Goal: Information Seeking & Learning: Learn about a topic

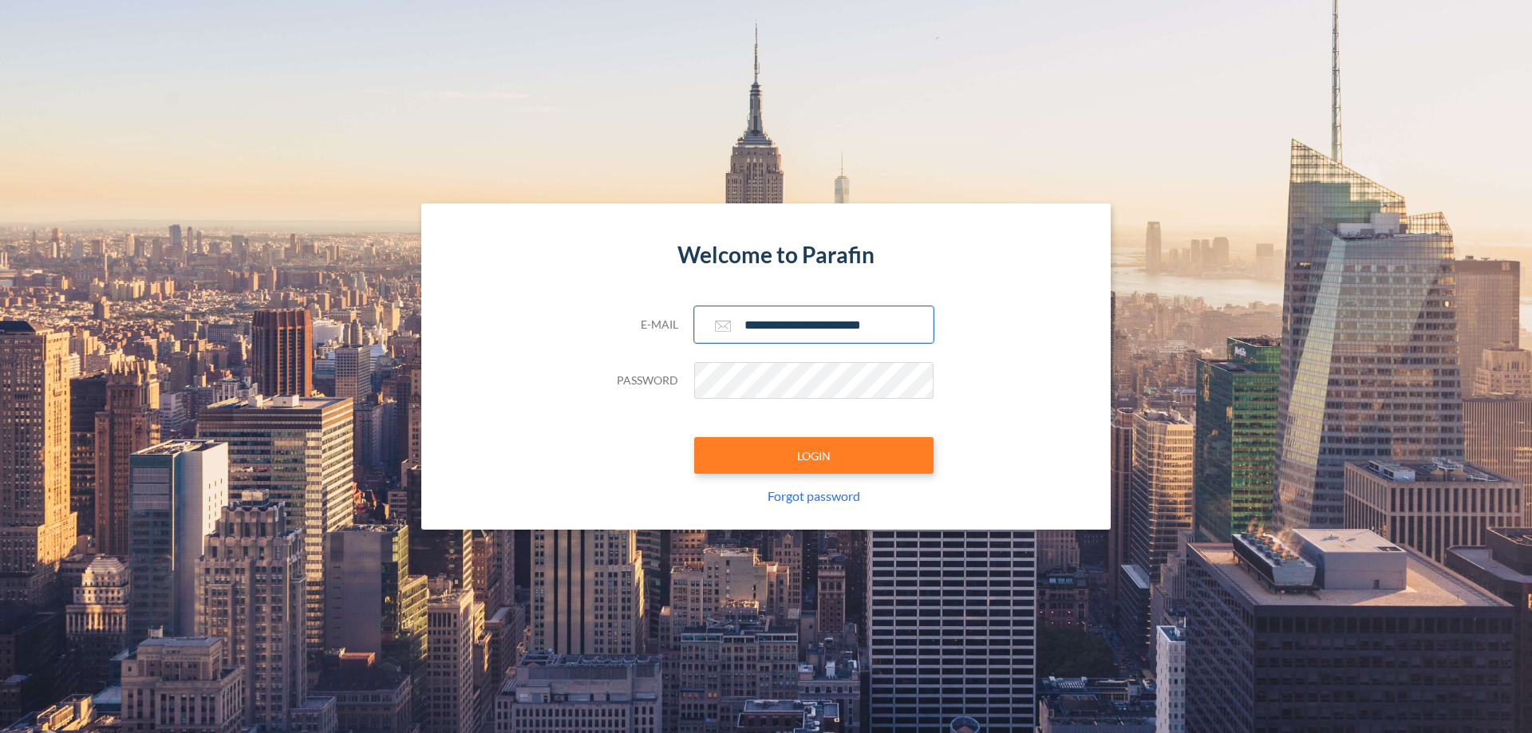
type input "**********"
click at [814, 456] on button "LOGIN" at bounding box center [813, 455] width 239 height 37
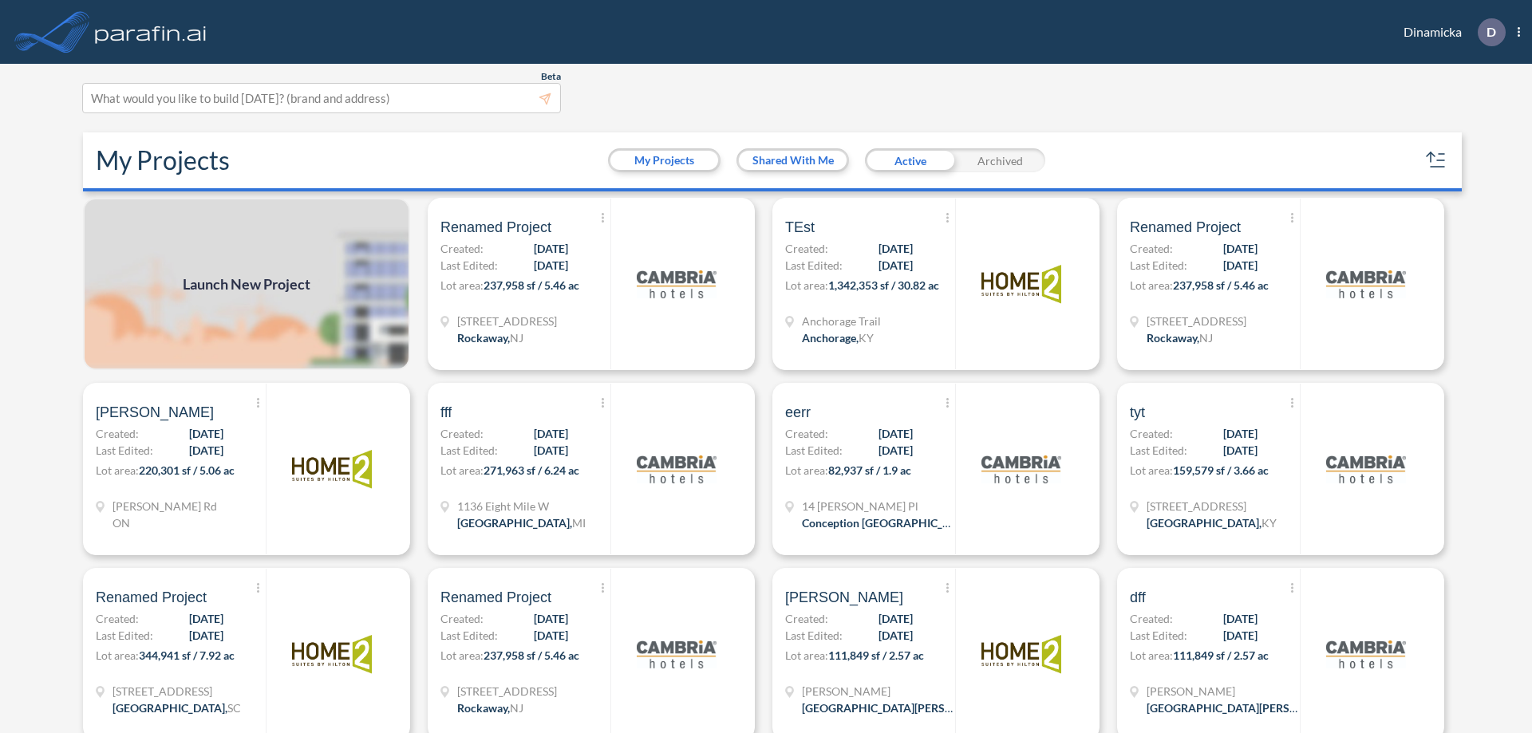
scroll to position [4, 0]
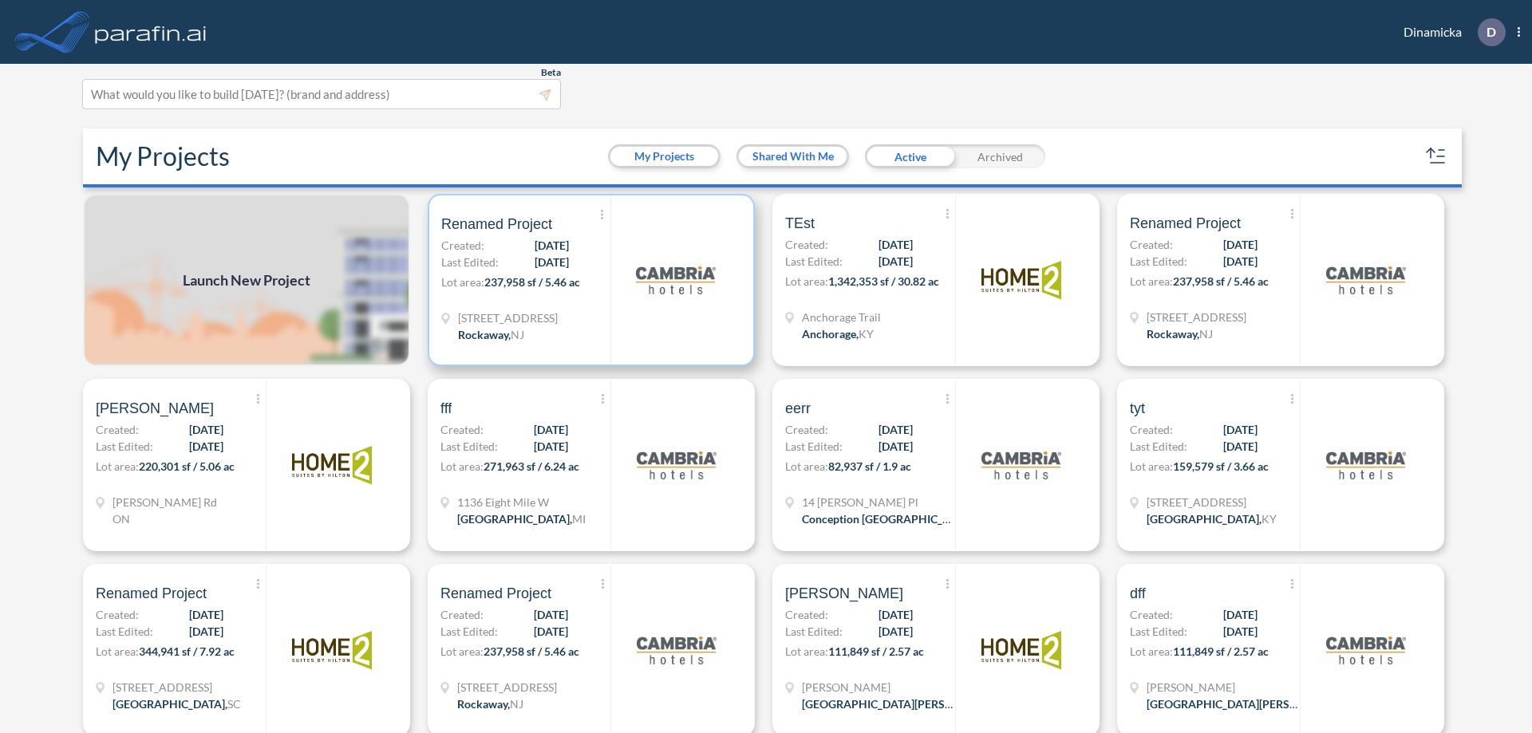
click at [588, 280] on p "Lot area: 237,958 sf / 5.46 ac" at bounding box center [525, 285] width 169 height 23
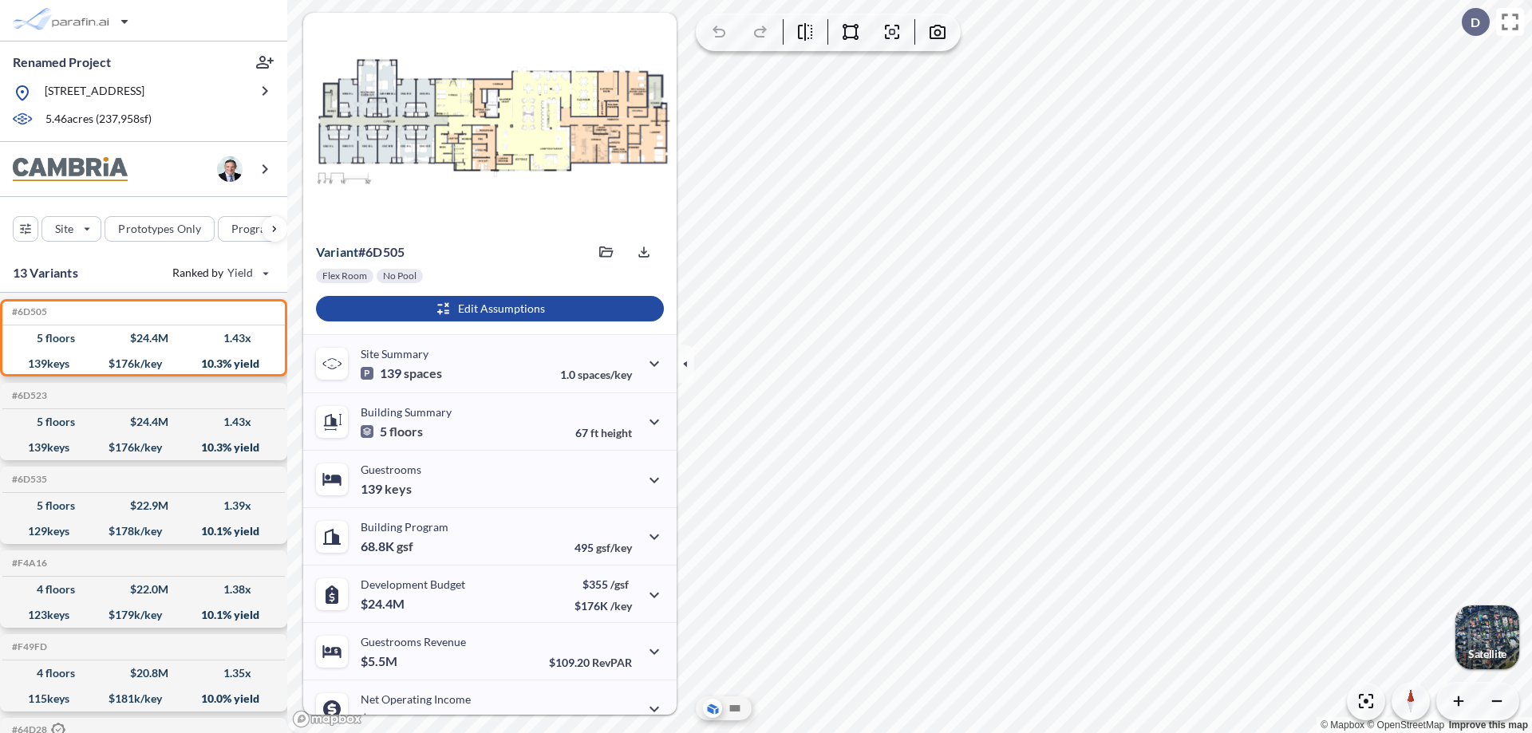
scroll to position [81, 0]
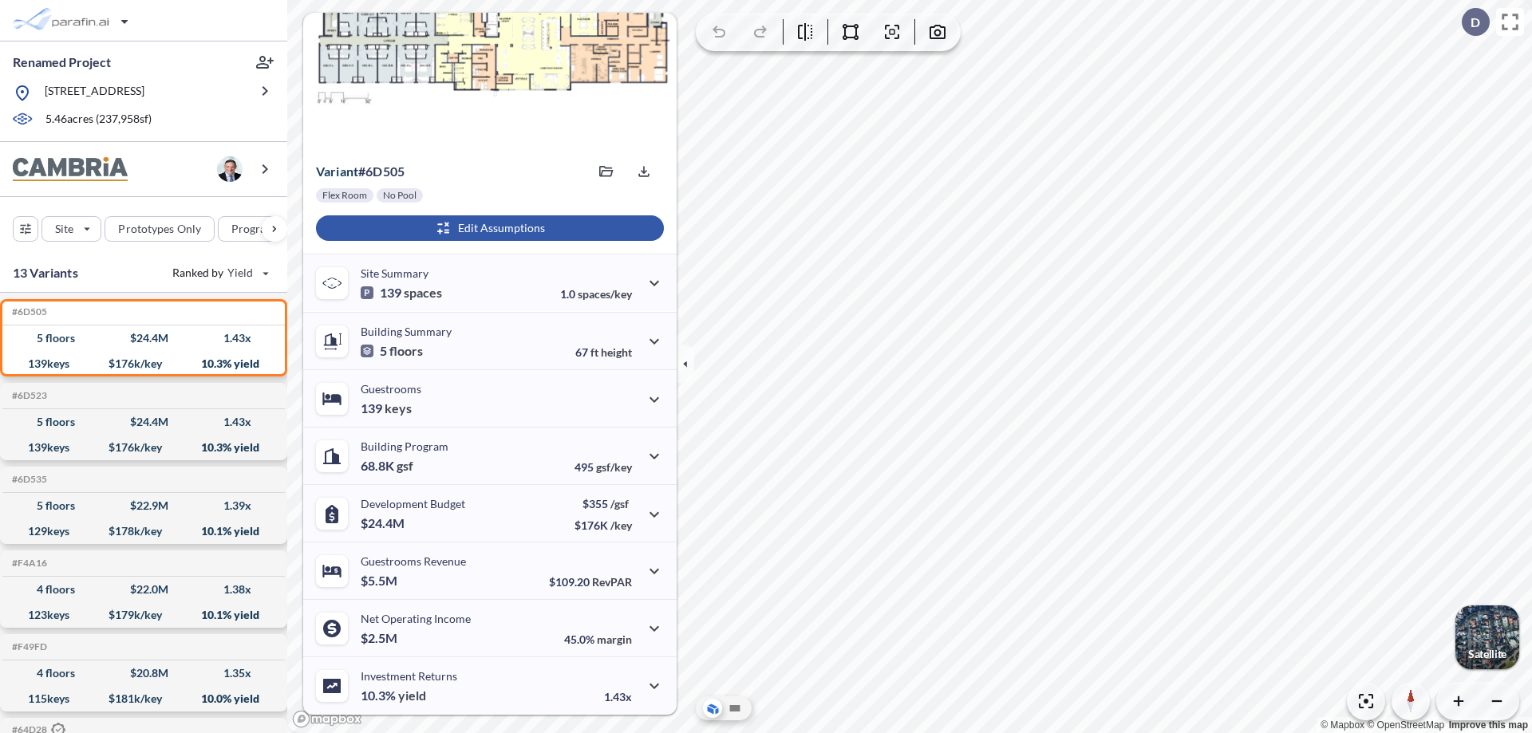
click at [487, 228] on div "button" at bounding box center [490, 228] width 348 height 26
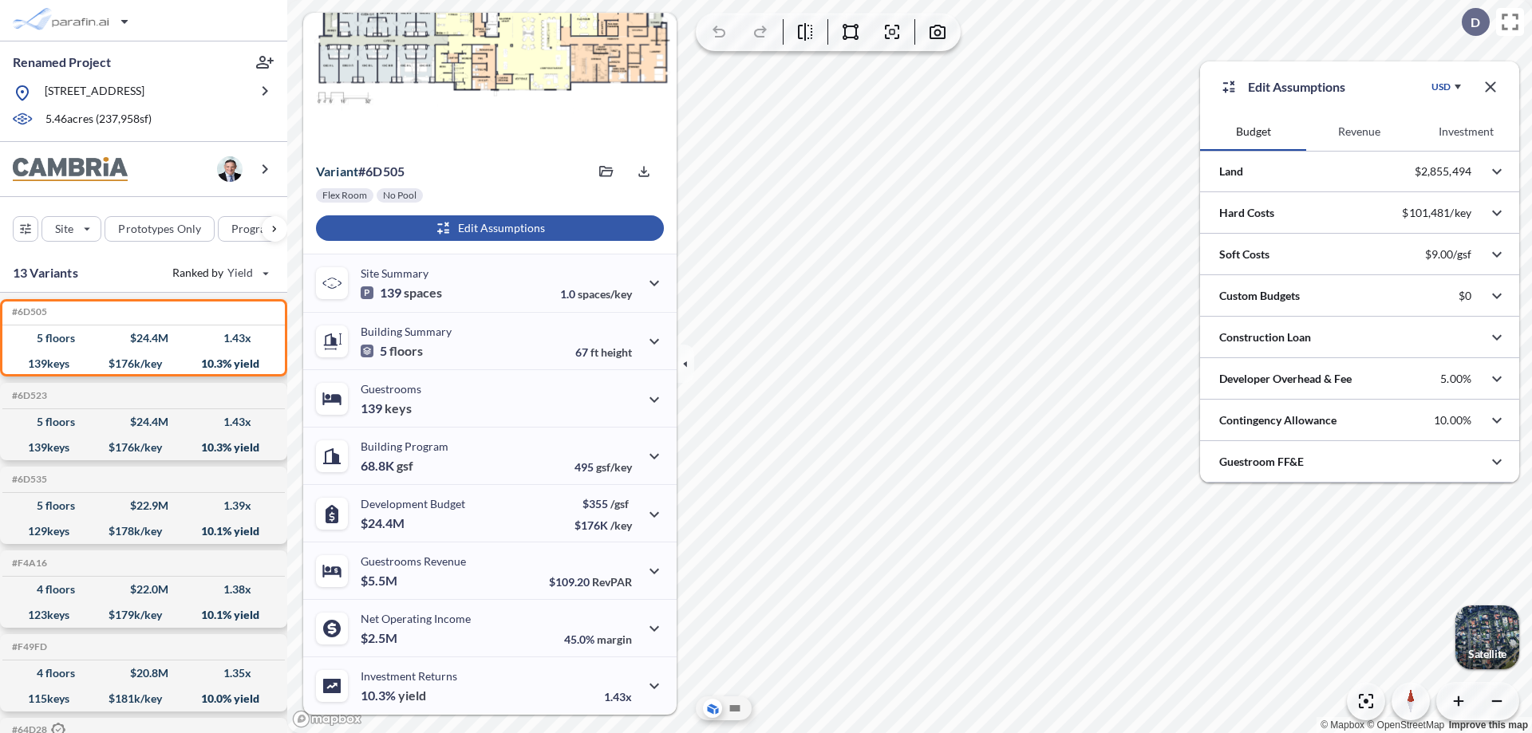
click at [1359, 132] on button "Revenue" at bounding box center [1359, 131] width 106 height 38
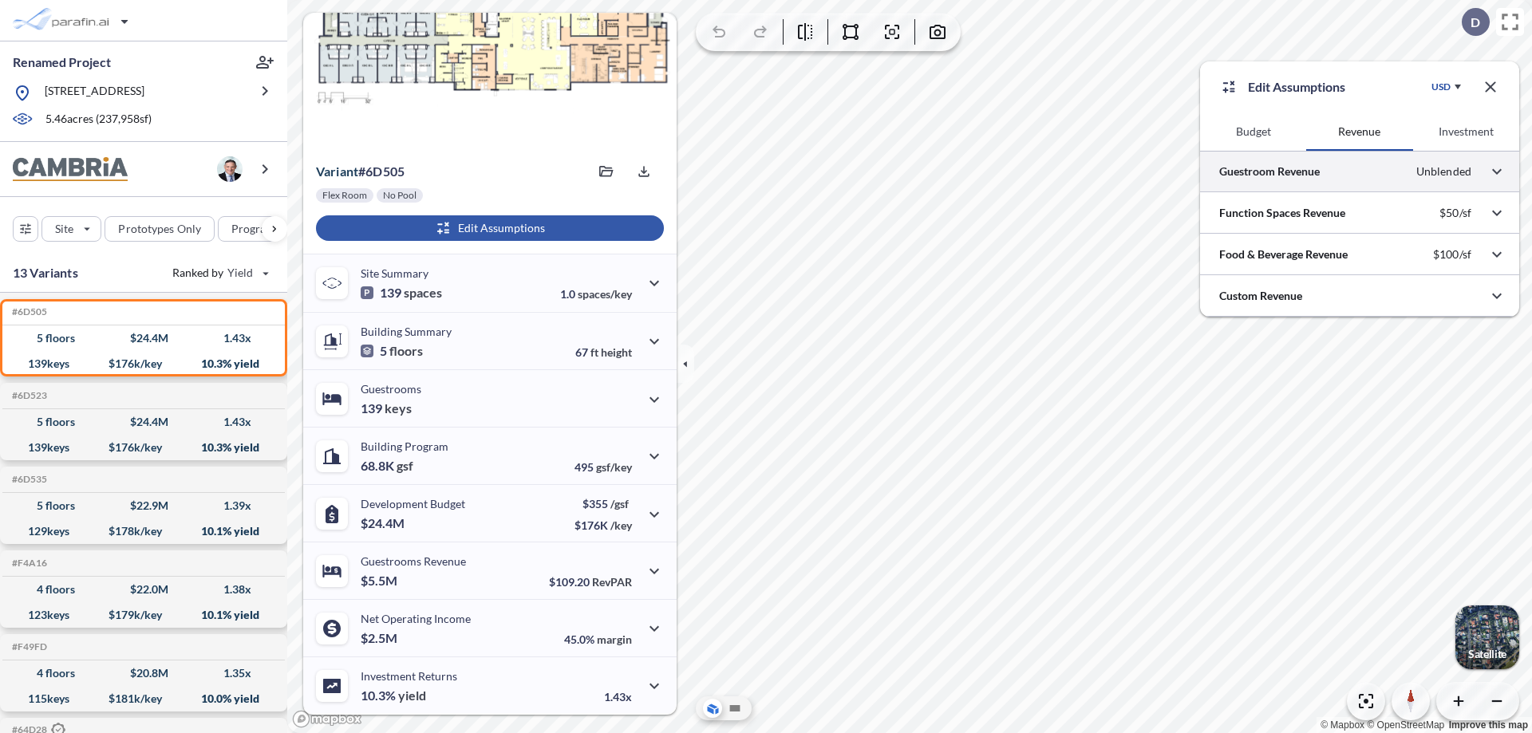
click at [1359, 172] on div at bounding box center [1359, 171] width 319 height 41
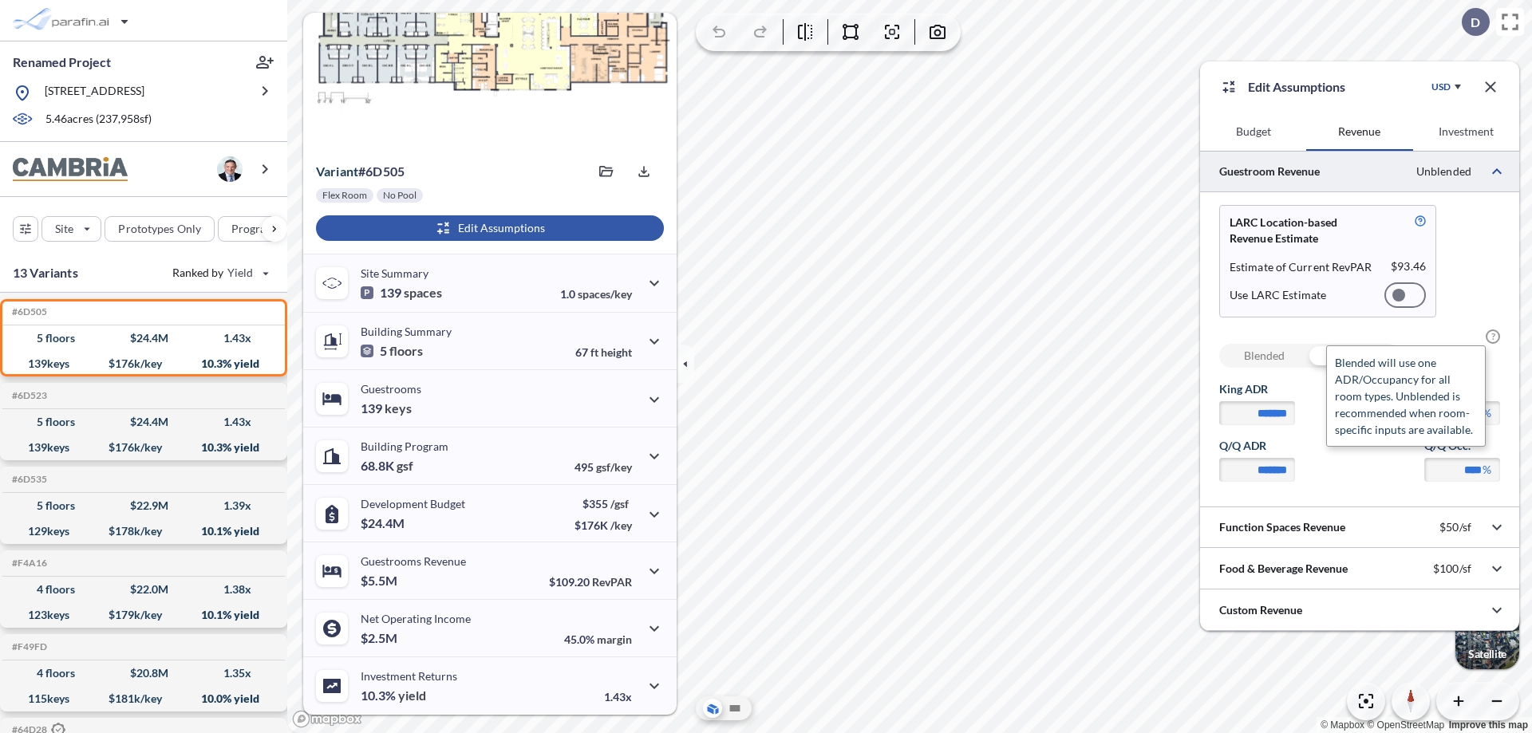
click at [1493, 337] on span "?" at bounding box center [1492, 336] width 14 height 14
